Goal: Task Accomplishment & Management: Manage account settings

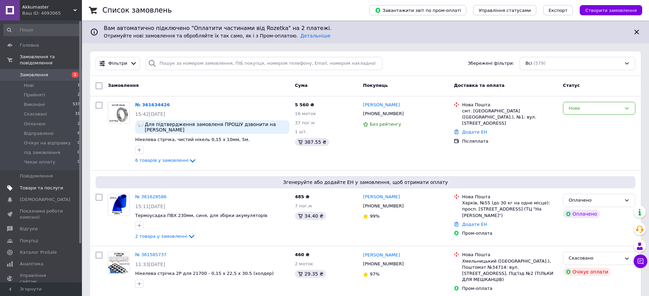
click at [33, 185] on span "Товари та послуги" at bounding box center [41, 188] width 43 height 6
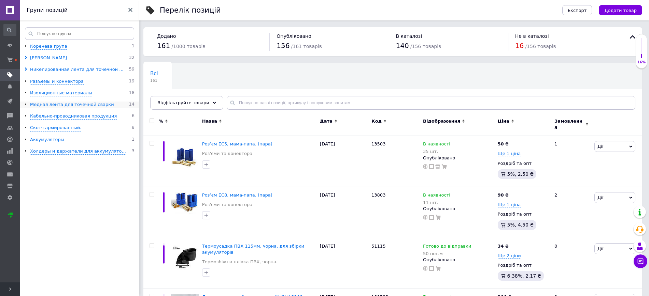
click at [48, 105] on div "Медная лента для точечной сварки" at bounding box center [72, 105] width 84 height 6
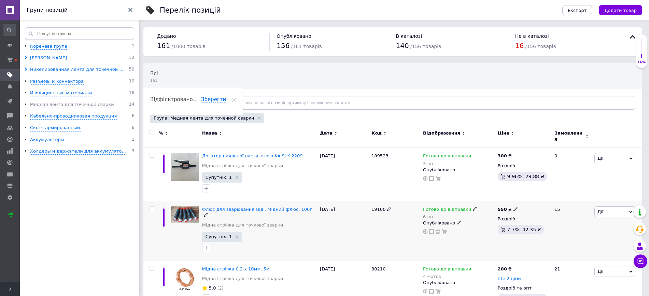
click at [472, 207] on icon at bounding box center [474, 209] width 4 height 4
click at [507, 239] on li "Під замовлення" at bounding box center [509, 244] width 65 height 10
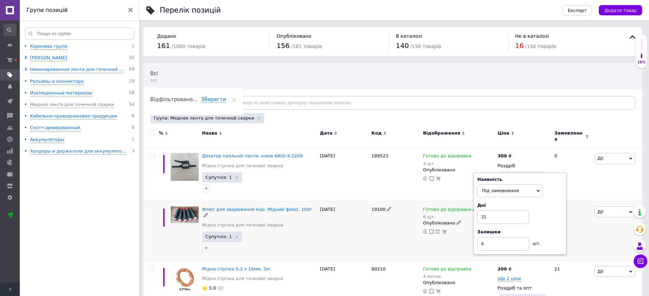
click at [385, 222] on div "19100" at bounding box center [395, 231] width 52 height 60
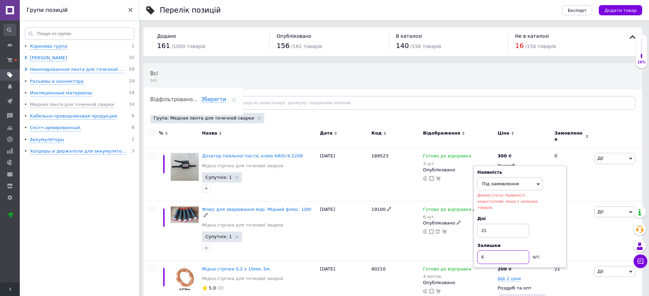
drag, startPoint x: 479, startPoint y: 243, endPoint x: 496, endPoint y: 246, distance: 17.3
click at [490, 251] on input "6" at bounding box center [503, 258] width 52 height 14
type input "0"
click at [370, 228] on div "19100" at bounding box center [395, 231] width 52 height 60
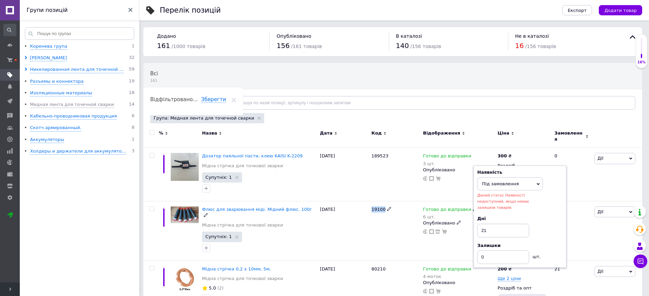
click at [370, 228] on div "19100" at bounding box center [395, 231] width 52 height 60
click at [375, 228] on div "19100" at bounding box center [395, 231] width 52 height 60
click at [552, 216] on div "Дні 21" at bounding box center [519, 226] width 85 height 21
drag, startPoint x: 388, startPoint y: 235, endPoint x: 374, endPoint y: 216, distance: 22.7
click at [385, 233] on div "19100" at bounding box center [395, 231] width 52 height 60
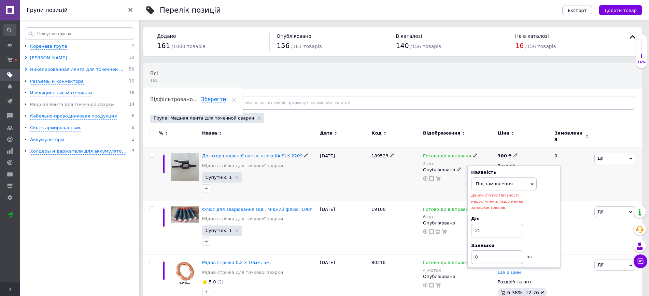
click at [358, 171] on div "25.08.2025" at bounding box center [344, 175] width 52 height 54
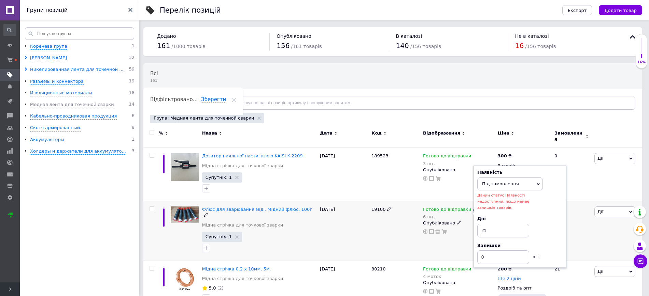
click at [391, 232] on div "19100" at bounding box center [395, 231] width 52 height 60
click at [281, 207] on span "Флюс для зварювання міді. Мідний флюс. 100г" at bounding box center [257, 209] width 110 height 5
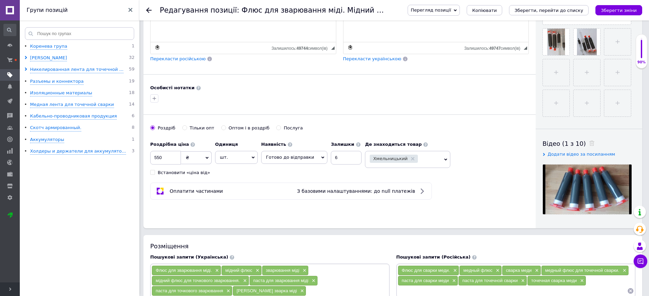
scroll to position [232, 0]
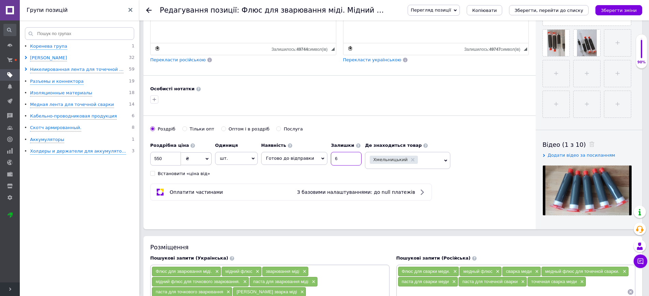
click at [323, 154] on div "Наявність Готово до відправки В наявності Немає в наявності Під замовлення Зали…" at bounding box center [311, 152] width 100 height 27
type input "0"
click at [310, 171] on div "Роздрібна ціна 550 ₴ $ EUR CHF GBP ¥ PLN ₸ MDL HUF KGS CNY TRY KRW lei Встанови…" at bounding box center [257, 158] width 215 height 38
click at [321, 157] on icon at bounding box center [322, 158] width 3 height 3
click at [288, 187] on li "Під замовлення" at bounding box center [294, 192] width 66 height 10
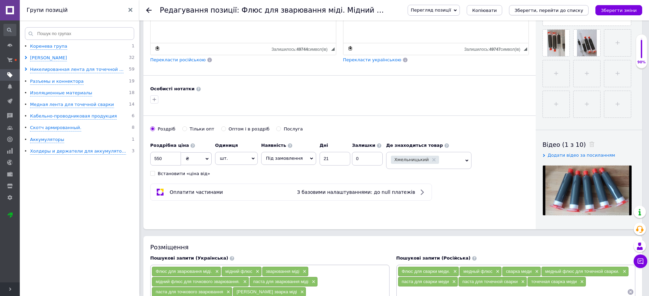
click at [579, 9] on icon "Зберегти, перейти до списку" at bounding box center [548, 10] width 69 height 5
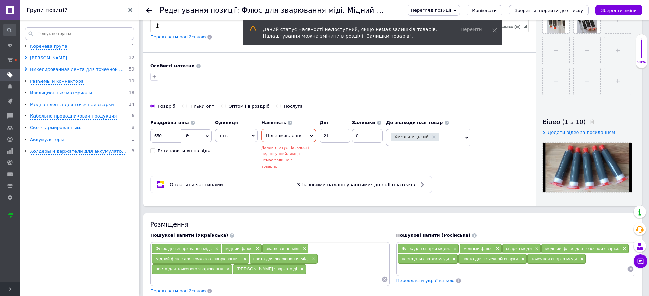
scroll to position [257, 0]
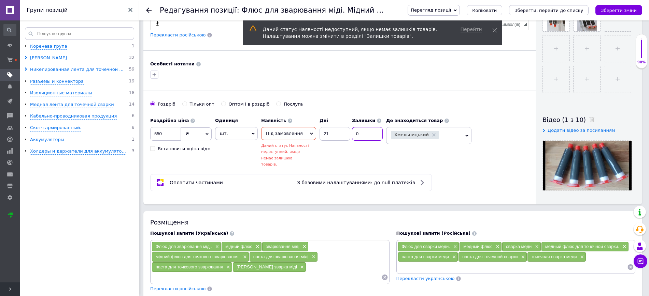
click at [365, 131] on input "0" at bounding box center [367, 134] width 31 height 14
click at [364, 145] on div "Наявність Під замовлення В наявності Немає в наявності Готово до відправки Дні …" at bounding box center [321, 140] width 121 height 53
click at [539, 10] on icon "Зберегти, перейти до списку" at bounding box center [548, 10] width 69 height 5
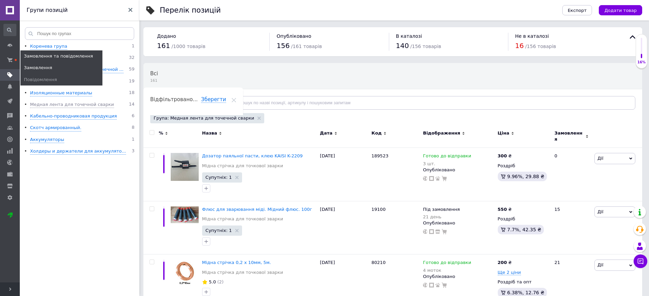
click at [29, 64] on link "Замовлення" at bounding box center [61, 68] width 82 height 12
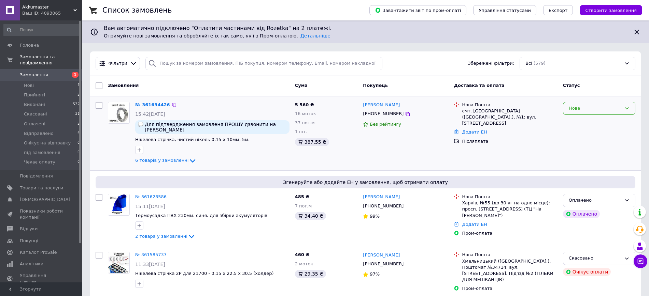
click at [627, 107] on icon at bounding box center [626, 108] width 5 height 5
click at [586, 121] on li "Прийнято" at bounding box center [599, 122] width 72 height 13
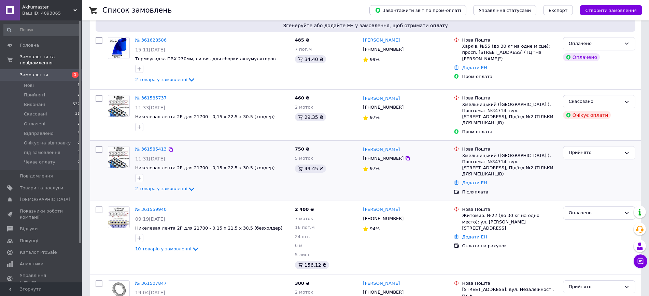
scroll to position [171, 0]
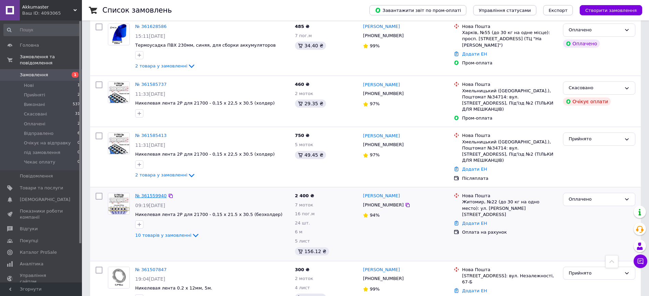
click at [157, 193] on link "№ 361559940" at bounding box center [150, 195] width 31 height 5
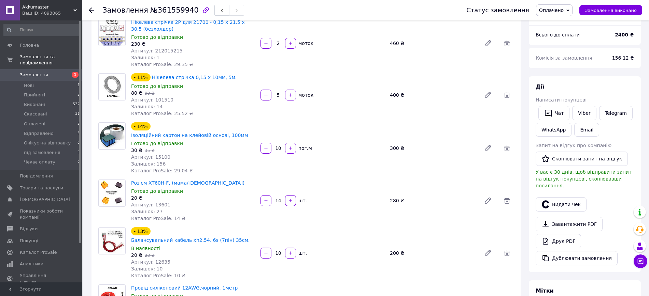
scroll to position [85, 0]
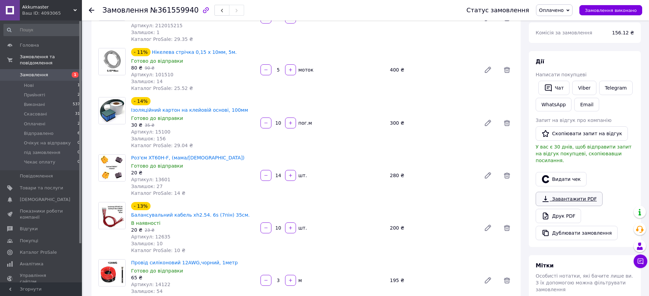
click at [569, 192] on link "Завантажити PDF" at bounding box center [568, 199] width 67 height 14
click at [573, 192] on link "Завантажити PDF" at bounding box center [568, 199] width 67 height 14
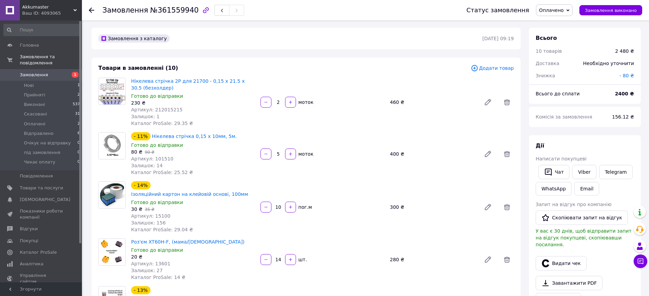
scroll to position [0, 0]
click at [34, 72] on span "Замовлення" at bounding box center [34, 75] width 28 height 6
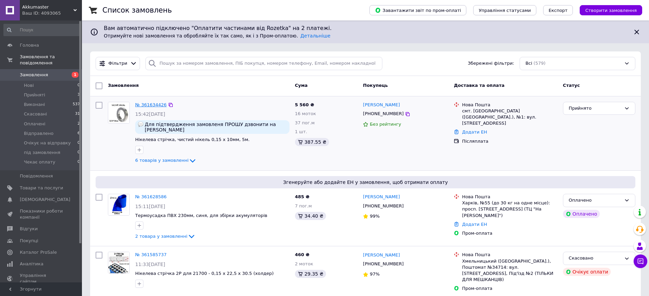
click at [154, 104] on link "№ 361634426" at bounding box center [150, 104] width 31 height 5
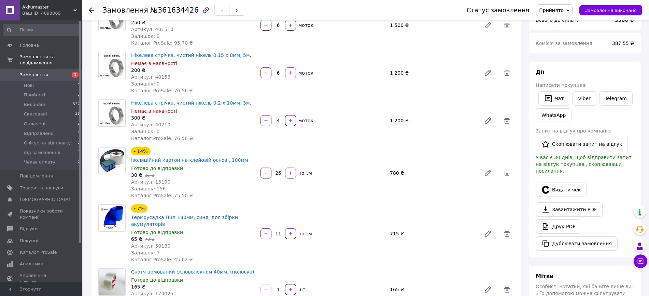
scroll to position [213, 0]
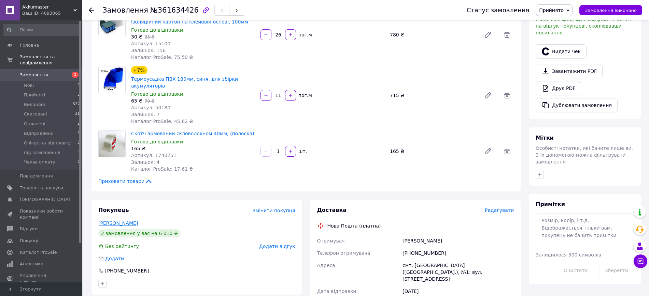
click at [131, 221] on link "[PERSON_NAME]" at bounding box center [118, 223] width 40 height 5
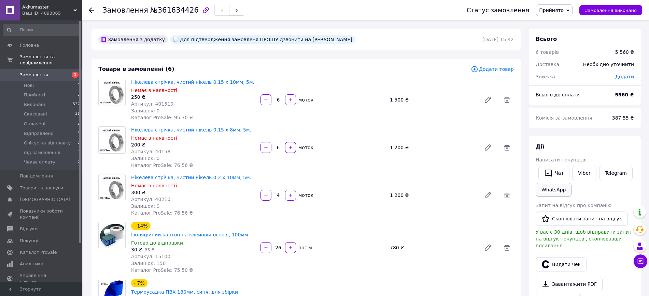
click at [555, 191] on link "WhatsApp" at bounding box center [553, 190] width 36 height 14
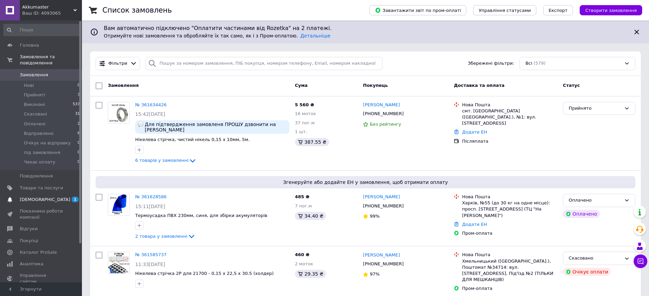
click at [40, 197] on span "[DEMOGRAPHIC_DATA]" at bounding box center [45, 200] width 50 height 6
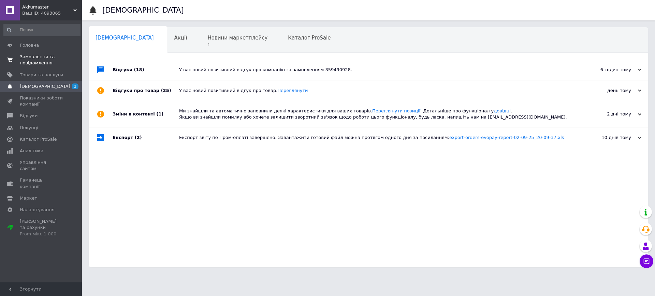
click at [24, 60] on span "Замовлення та повідомлення" at bounding box center [41, 60] width 43 height 12
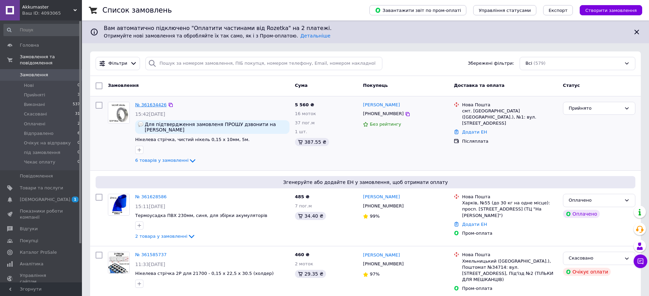
click at [147, 104] on link "№ 361634426" at bounding box center [150, 104] width 31 height 5
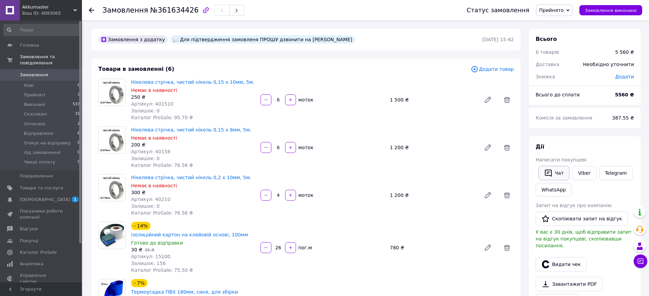
click at [558, 171] on button "Чат" at bounding box center [553, 173] width 31 height 14
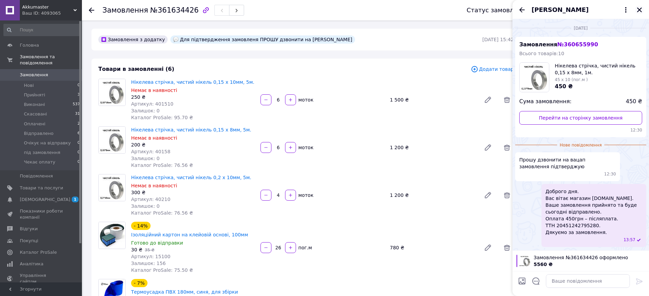
click at [640, 9] on icon "Закрити" at bounding box center [639, 10] width 5 height 5
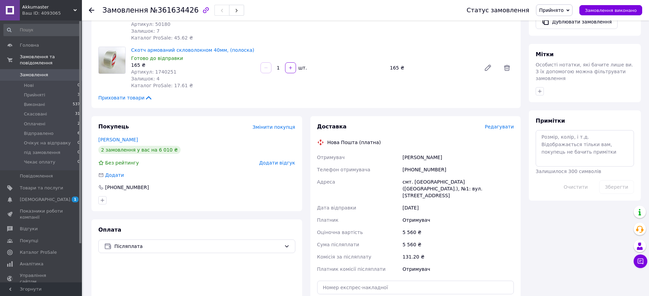
scroll to position [299, 0]
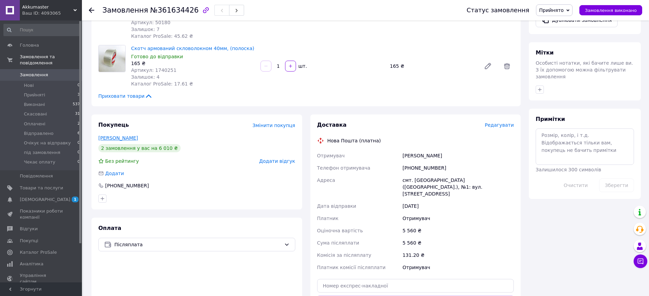
click at [107, 135] on link "[PERSON_NAME]" at bounding box center [118, 137] width 40 height 5
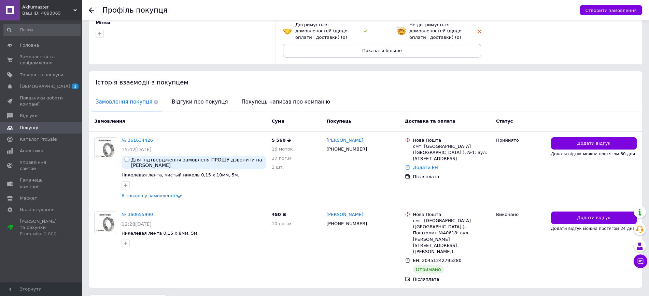
scroll to position [85, 0]
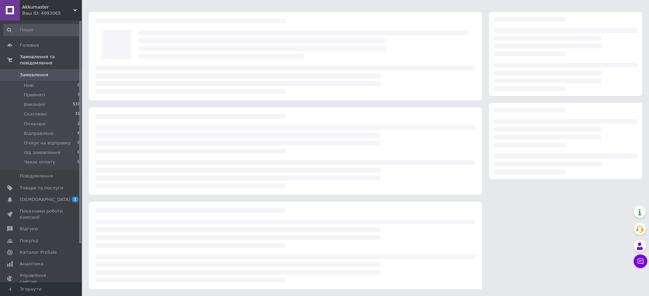
scroll to position [15, 0]
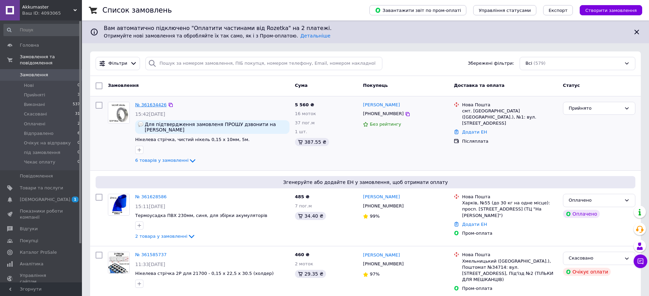
click at [151, 104] on link "№ 361634426" at bounding box center [150, 104] width 31 height 5
